Goal: Information Seeking & Learning: Learn about a topic

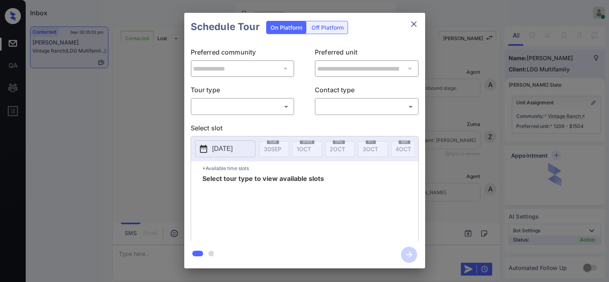
click at [282, 107] on body "Inbox Kristine Capara Online Set yourself offline Set yourself on break Profile…" at bounding box center [304, 141] width 609 height 282
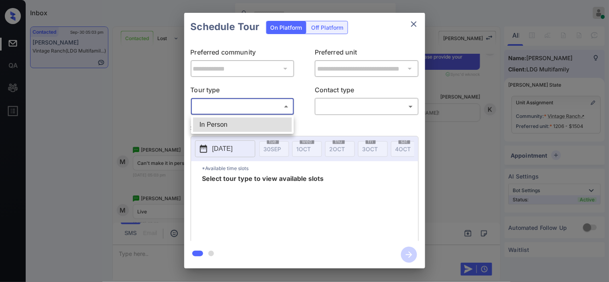
drag, startPoint x: 121, startPoint y: 122, endPoint x: 155, endPoint y: 108, distance: 37.3
click at [121, 120] on div at bounding box center [304, 141] width 609 height 282
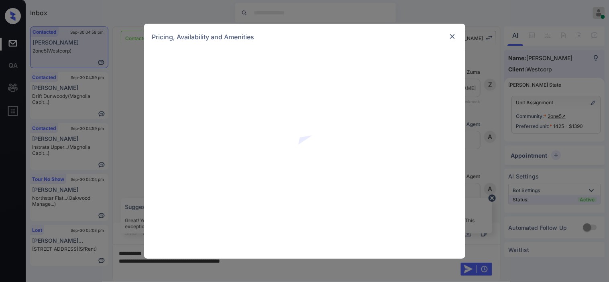
scroll to position [2136, 0]
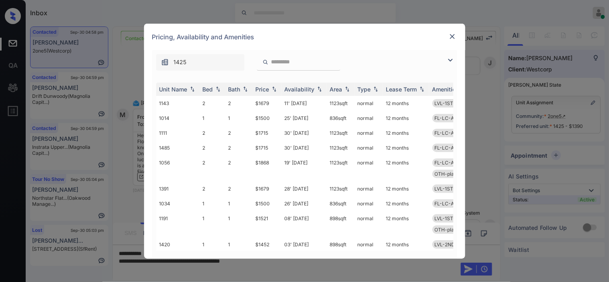
click at [448, 59] on img at bounding box center [450, 60] width 10 height 10
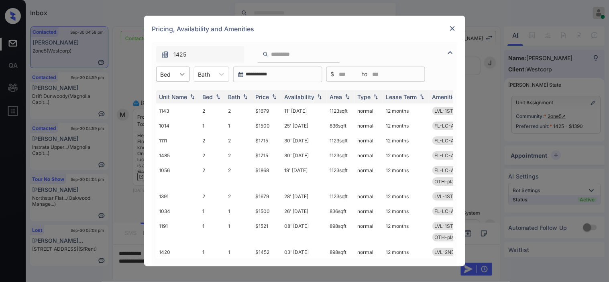
click at [175, 77] on div at bounding box center [182, 74] width 14 height 14
click at [177, 93] on div "1" at bounding box center [173, 94] width 34 height 14
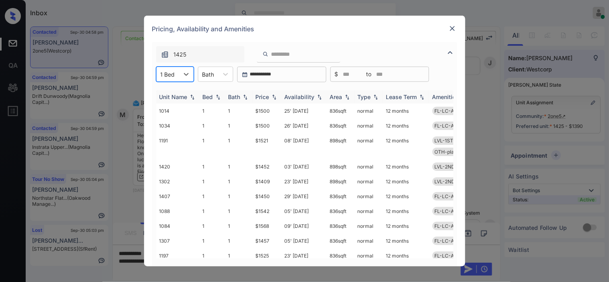
click at [275, 94] on img at bounding box center [274, 97] width 8 height 6
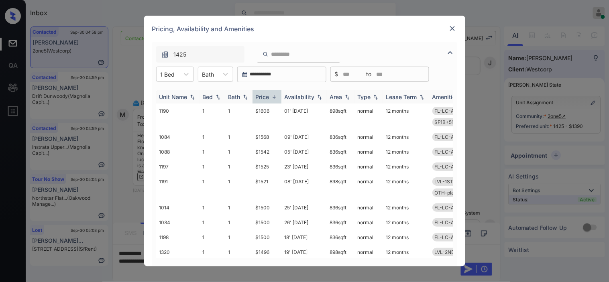
click at [275, 94] on img at bounding box center [274, 97] width 8 height 6
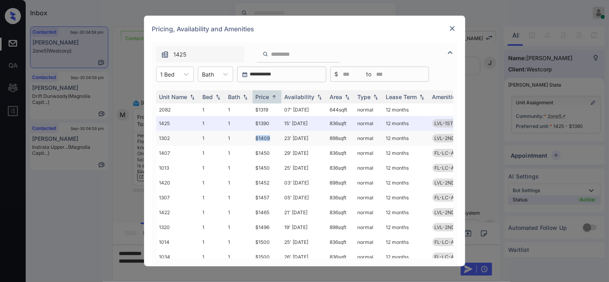
drag, startPoint x: 252, startPoint y: 135, endPoint x: 270, endPoint y: 136, distance: 18.1
click at [270, 136] on tr "1302 1 1 $1409 23' Aug 25 898 sqft normal 12 months LVL-2ND-1B SF1B+51-75 OTH-p…" at bounding box center [365, 138] width 419 height 15
copy tr "$1409"
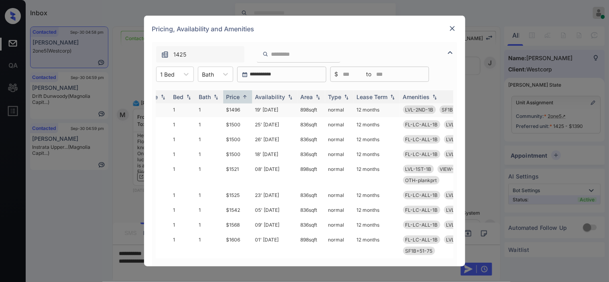
scroll to position [123, 29]
drag, startPoint x: 224, startPoint y: 163, endPoint x: 244, endPoint y: 162, distance: 19.7
click at [244, 162] on td "$1521" at bounding box center [237, 175] width 29 height 26
copy td "$1521"
click at [447, 27] on div at bounding box center [452, 29] width 10 height 10
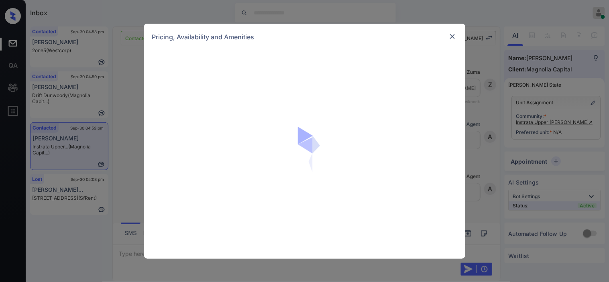
scroll to position [298, 0]
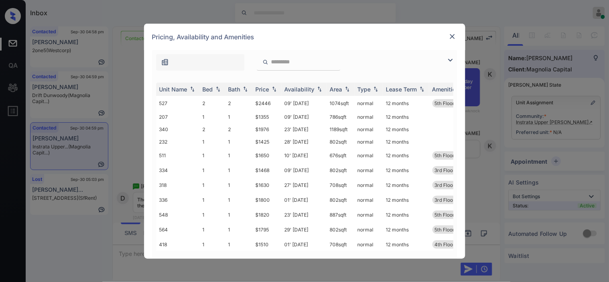
click at [450, 58] on img at bounding box center [450, 60] width 10 height 10
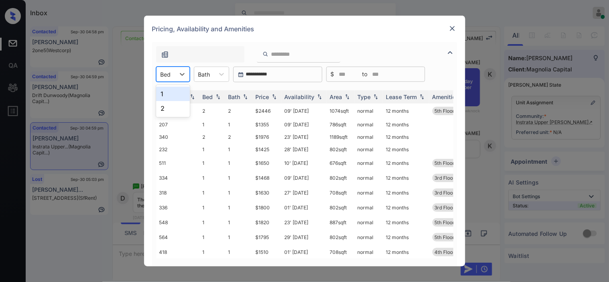
click at [166, 75] on div at bounding box center [166, 74] width 10 height 8
click at [169, 93] on div "1" at bounding box center [173, 94] width 34 height 14
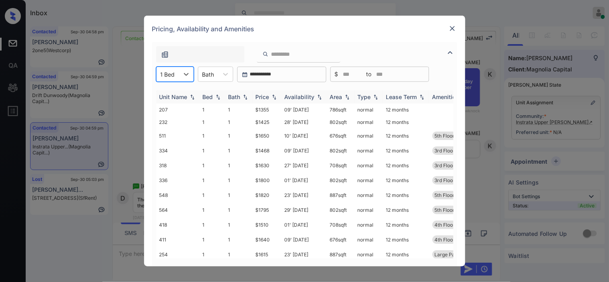
click at [275, 94] on img at bounding box center [274, 97] width 8 height 6
drag, startPoint x: 255, startPoint y: 112, endPoint x: 276, endPoint y: 113, distance: 20.9
click at [276, 113] on td "$1355" at bounding box center [266, 110] width 29 height 12
copy td "$1355"
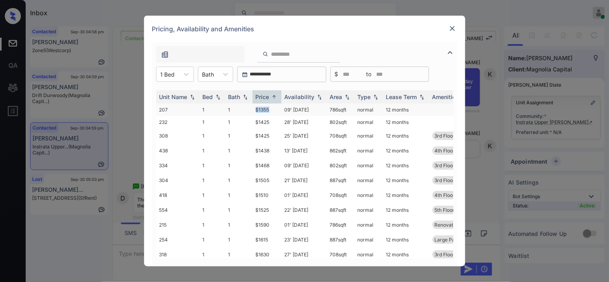
click at [268, 111] on td "$1355" at bounding box center [266, 110] width 29 height 12
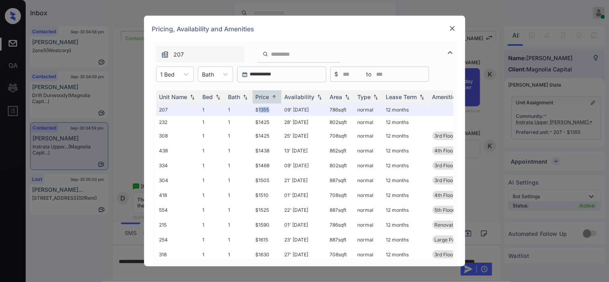
click at [451, 30] on img at bounding box center [452, 28] width 8 height 8
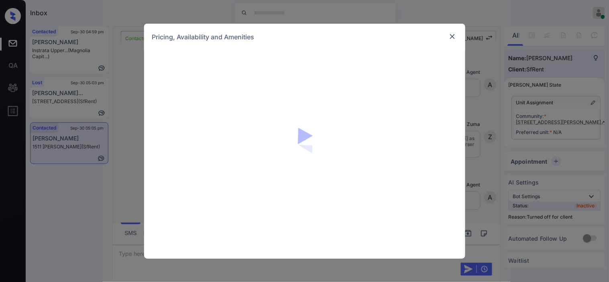
scroll to position [1185, 0]
click at [454, 36] on img at bounding box center [452, 37] width 8 height 8
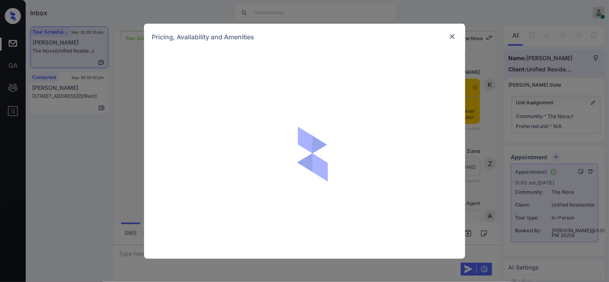
scroll to position [917, 0]
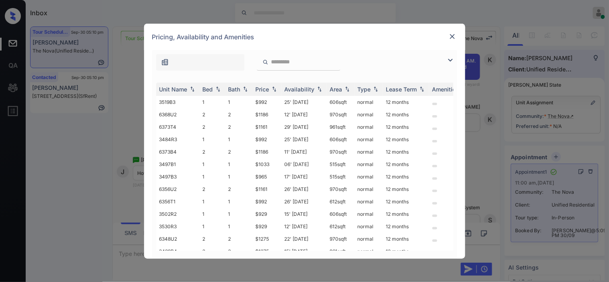
click at [447, 61] on img at bounding box center [450, 60] width 10 height 10
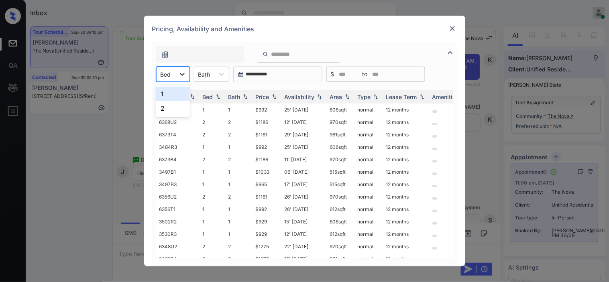
click at [177, 73] on div at bounding box center [182, 74] width 14 height 14
click at [170, 106] on div "2" at bounding box center [173, 108] width 34 height 14
click at [270, 96] on img at bounding box center [274, 97] width 8 height 6
click at [272, 96] on img at bounding box center [274, 97] width 8 height 6
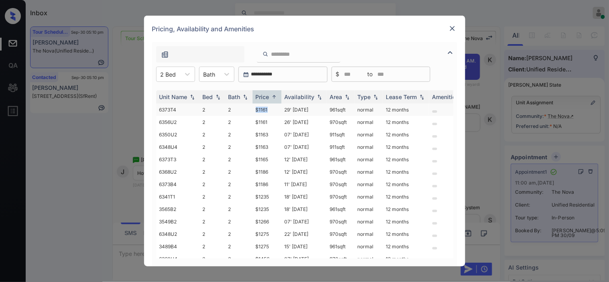
click at [272, 109] on td "$1161" at bounding box center [266, 110] width 29 height 12
copy td "$1161"
click at [265, 108] on td "$1161" at bounding box center [266, 110] width 29 height 12
click at [271, 108] on td "$1161" at bounding box center [266, 110] width 29 height 12
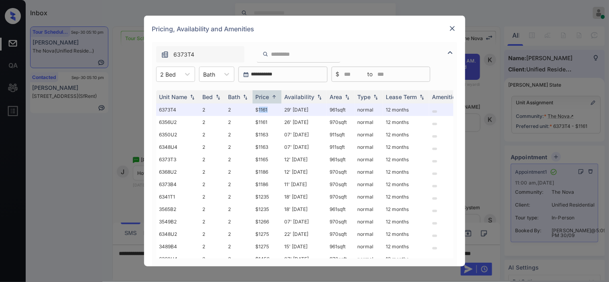
click at [451, 26] on img at bounding box center [452, 28] width 8 height 8
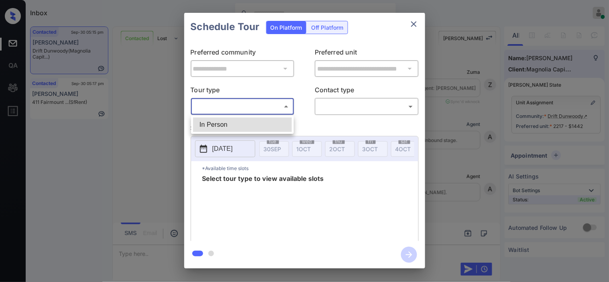
scroll to position [1798, 0]
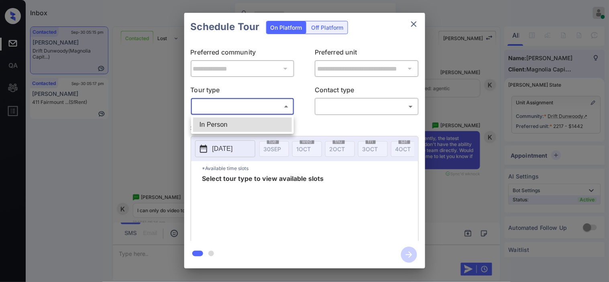
click at [171, 106] on div at bounding box center [304, 141] width 609 height 282
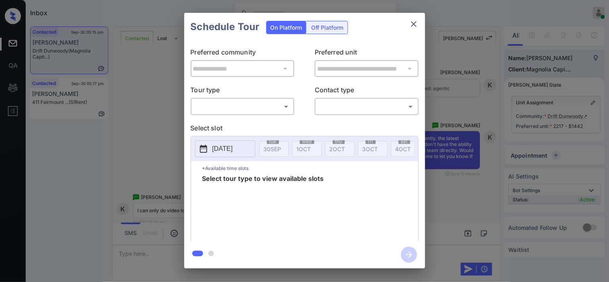
click at [171, 98] on div "**********" at bounding box center [304, 140] width 609 height 281
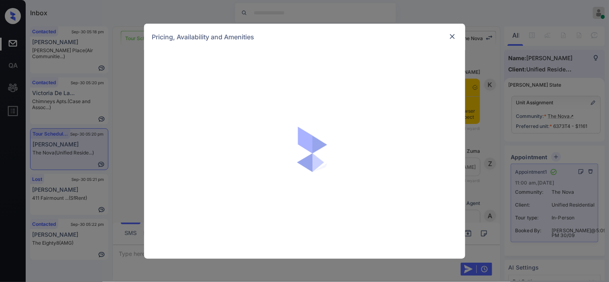
scroll to position [1371, 0]
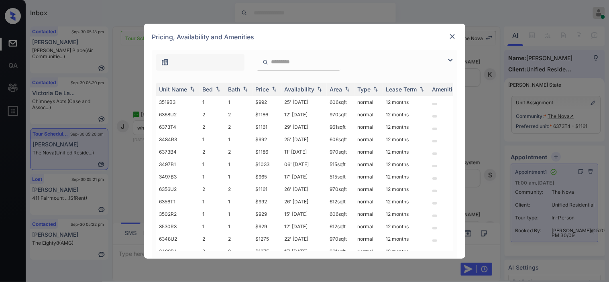
click at [455, 61] on img at bounding box center [450, 60] width 10 height 10
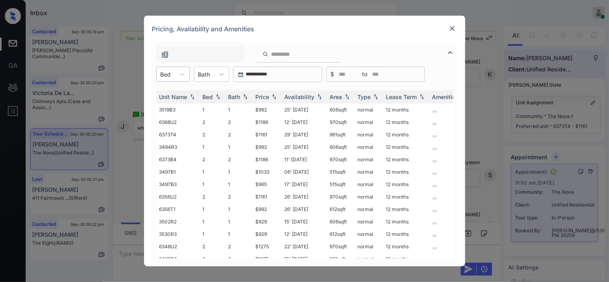
click at [169, 78] on div at bounding box center [166, 74] width 10 height 8
drag, startPoint x: 174, startPoint y: 106, endPoint x: 228, endPoint y: 103, distance: 53.4
click at [175, 106] on div "2" at bounding box center [173, 108] width 34 height 14
click at [228, 73] on icon at bounding box center [226, 74] width 5 height 3
click at [226, 93] on div "1" at bounding box center [216, 94] width 35 height 14
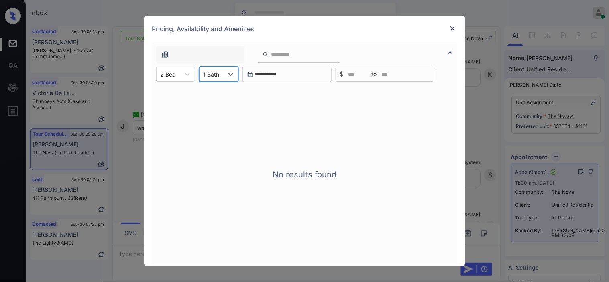
drag, startPoint x: 175, startPoint y: 70, endPoint x: 207, endPoint y: 83, distance: 34.4
click at [178, 71] on div "2 Bed" at bounding box center [169, 75] width 24 height 12
click at [450, 25] on img at bounding box center [452, 28] width 8 height 8
